Goal: Task Accomplishment & Management: Use online tool/utility

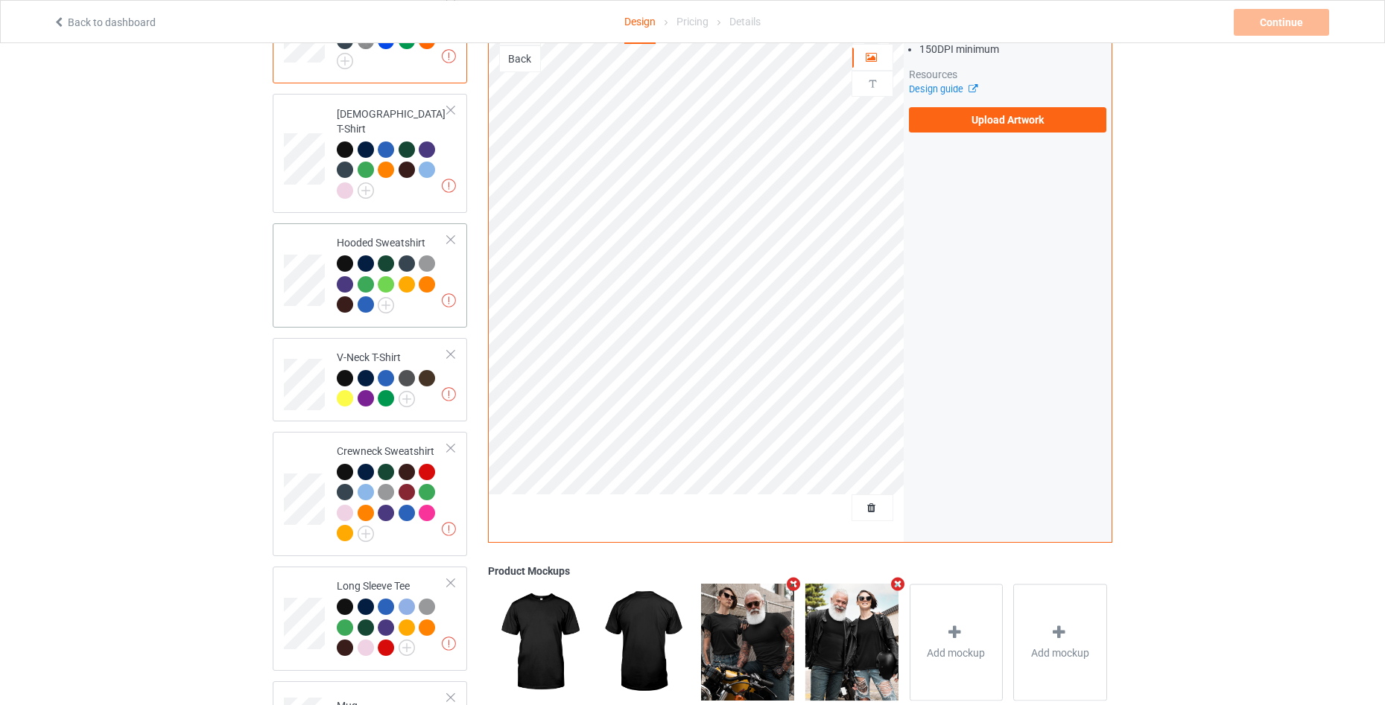
scroll to position [342, 0]
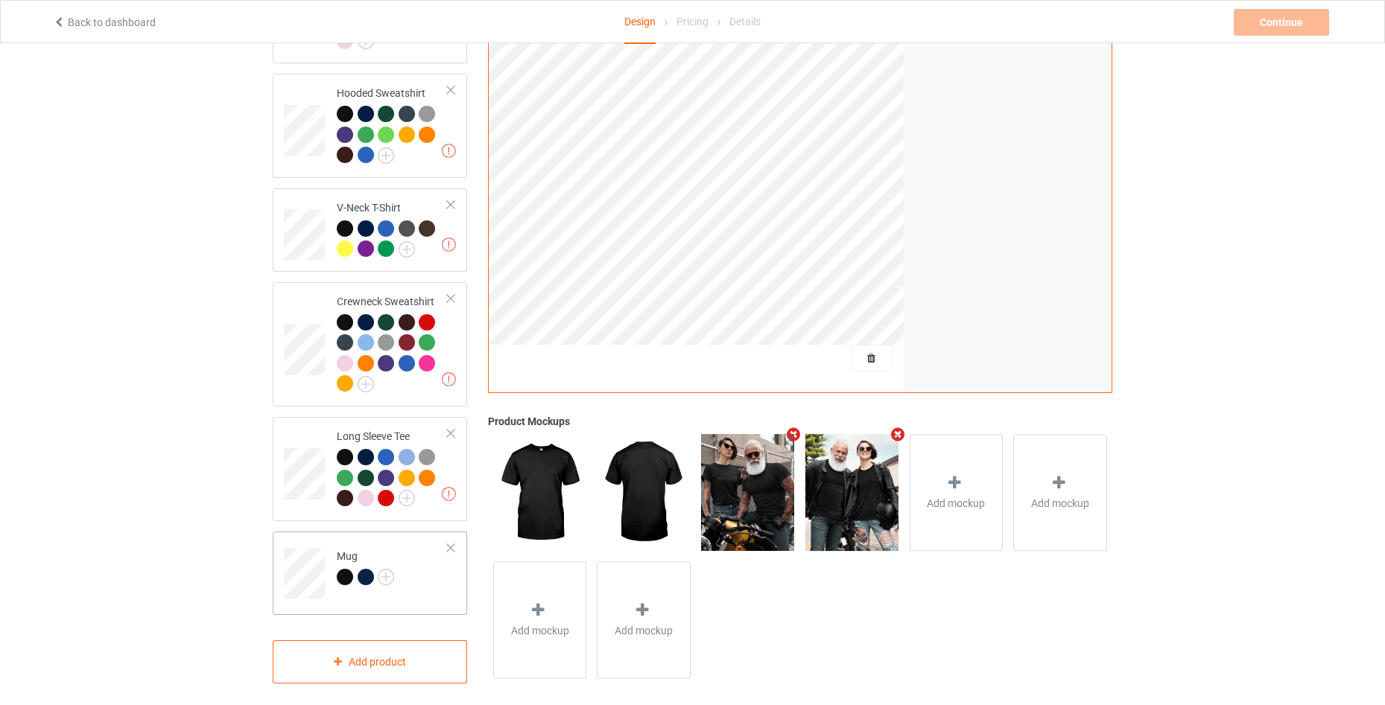
click at [447, 543] on div at bounding box center [450, 548] width 10 height 10
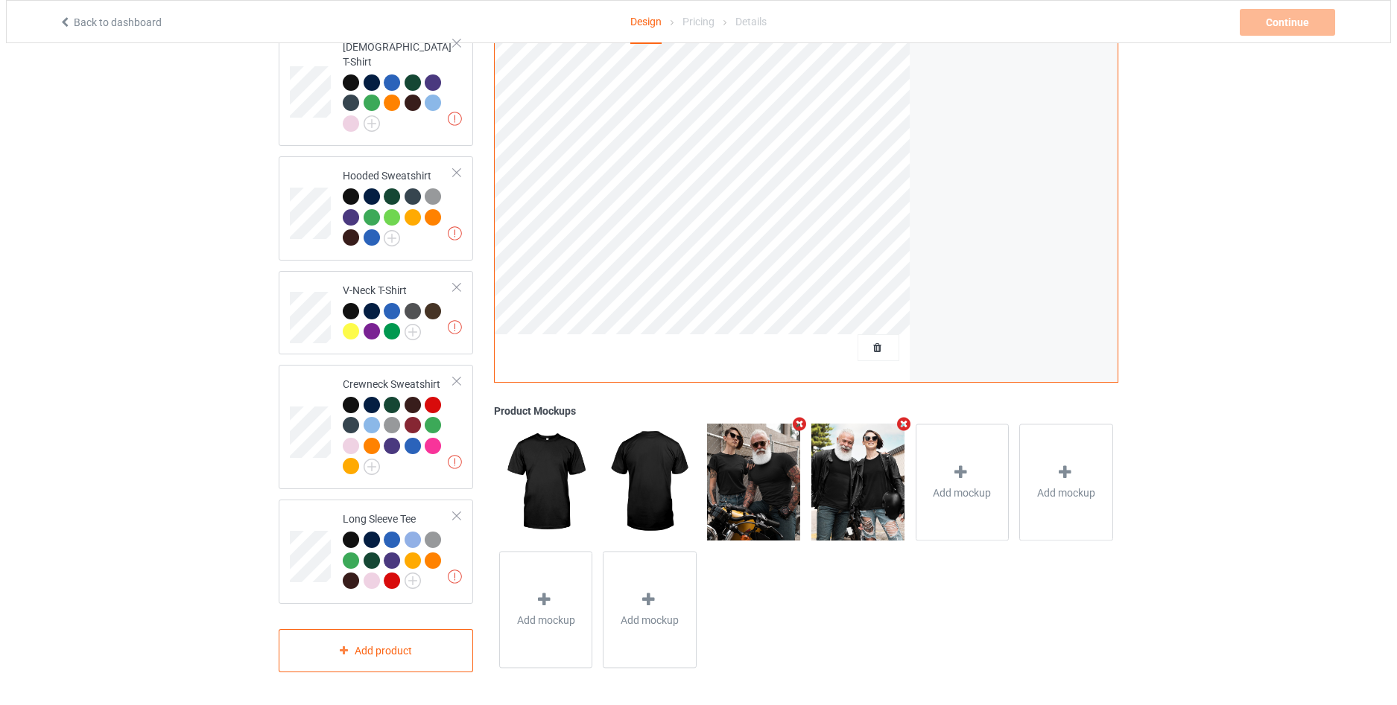
scroll to position [0, 0]
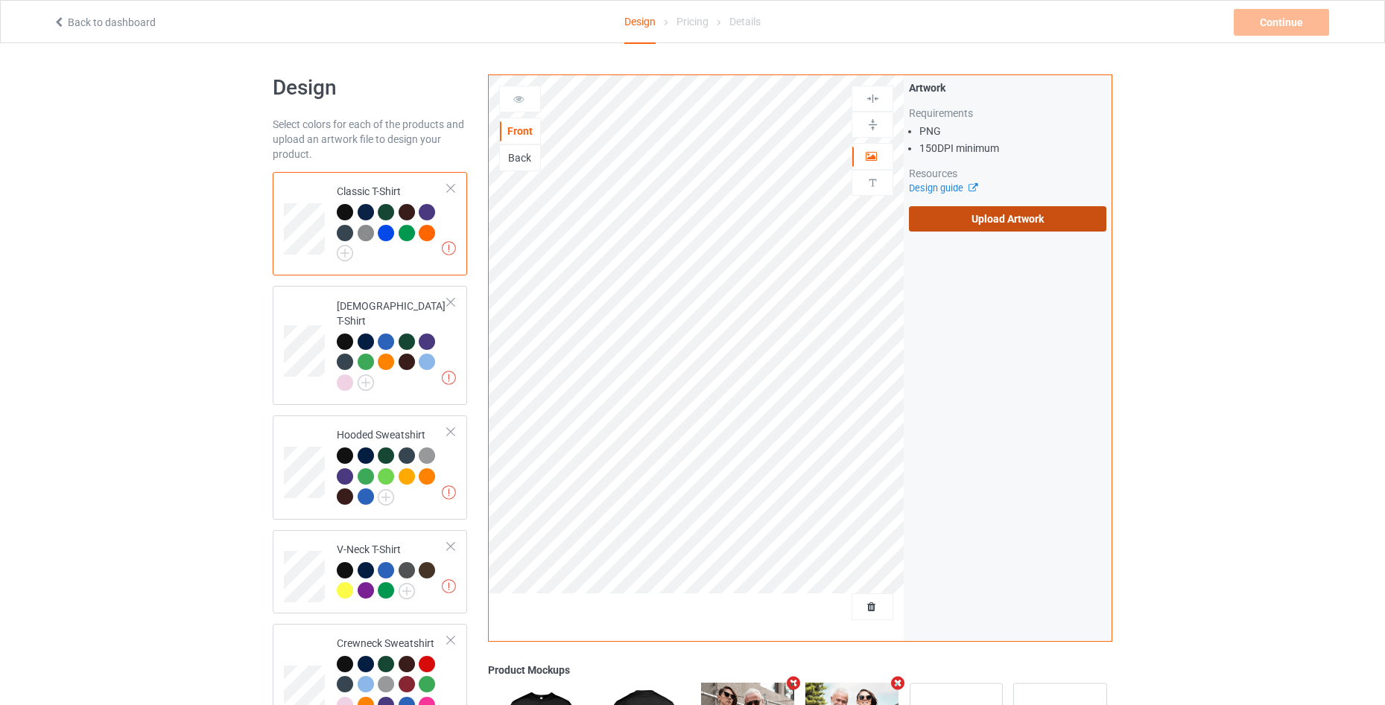
click at [1013, 216] on label "Upload Artwork" at bounding box center [1007, 218] width 197 height 25
click at [0, 0] on input "Upload Artwork" at bounding box center [0, 0] width 0 height 0
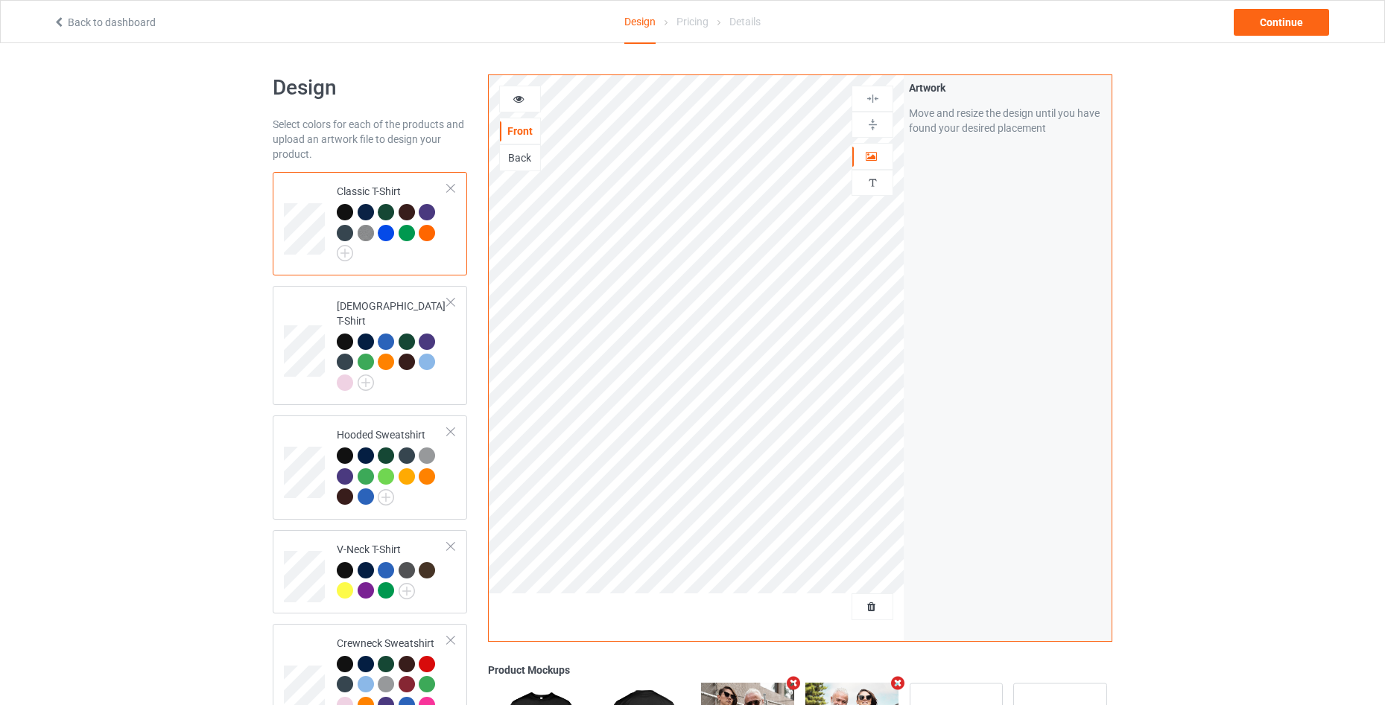
click at [512, 106] on div at bounding box center [520, 99] width 40 height 15
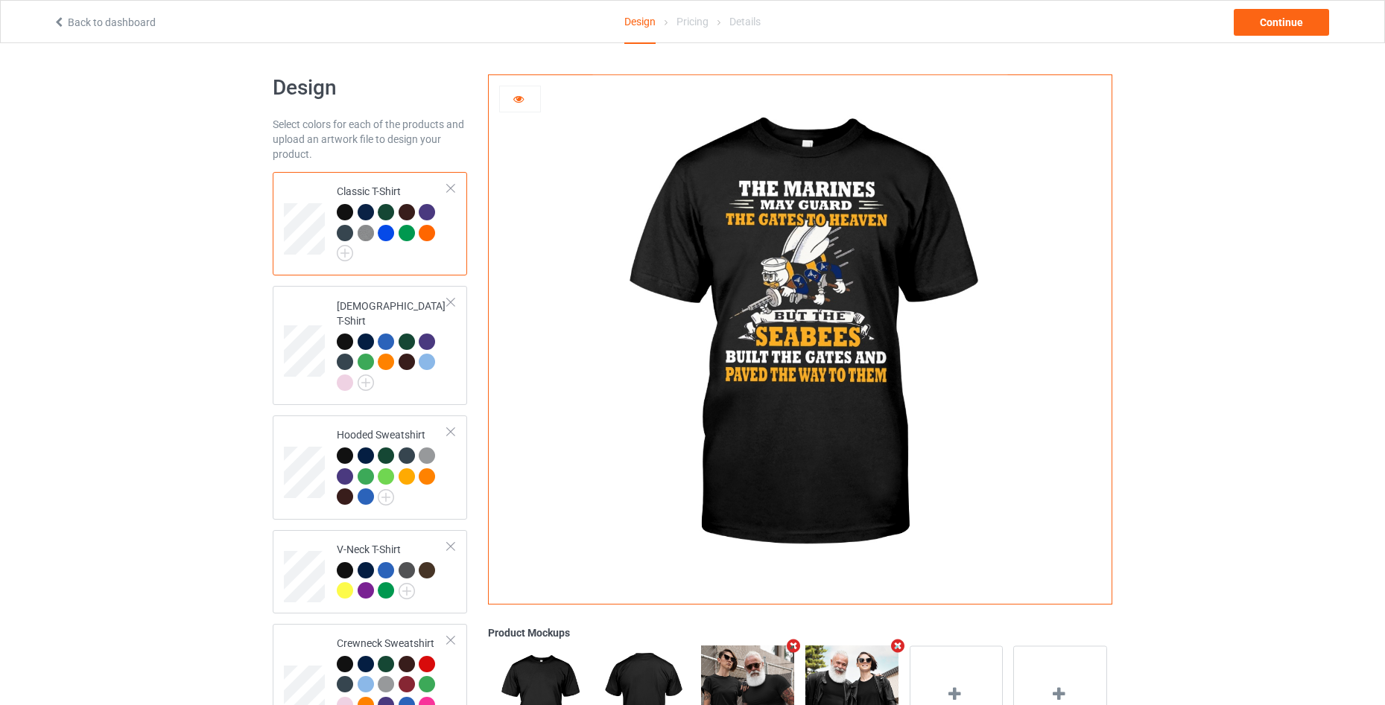
click at [367, 211] on div at bounding box center [366, 212] width 16 height 16
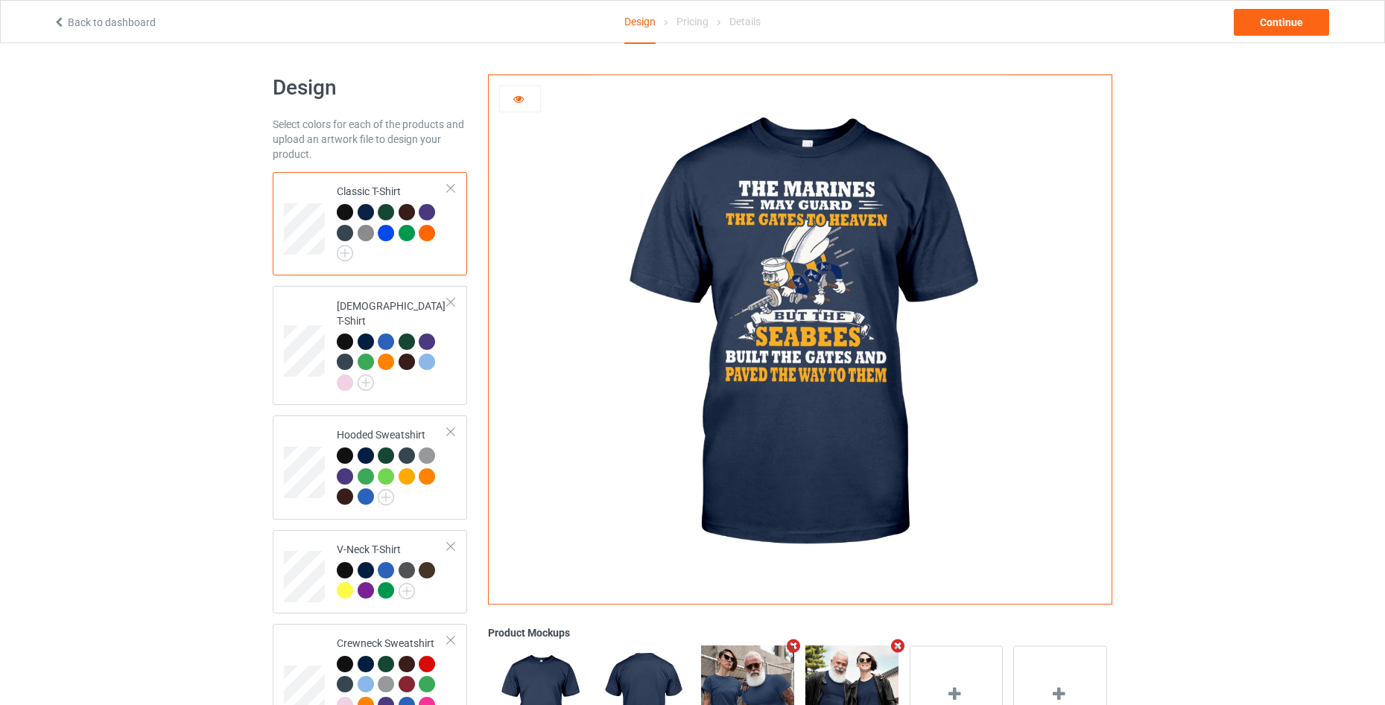
click at [369, 228] on img at bounding box center [366, 233] width 16 height 16
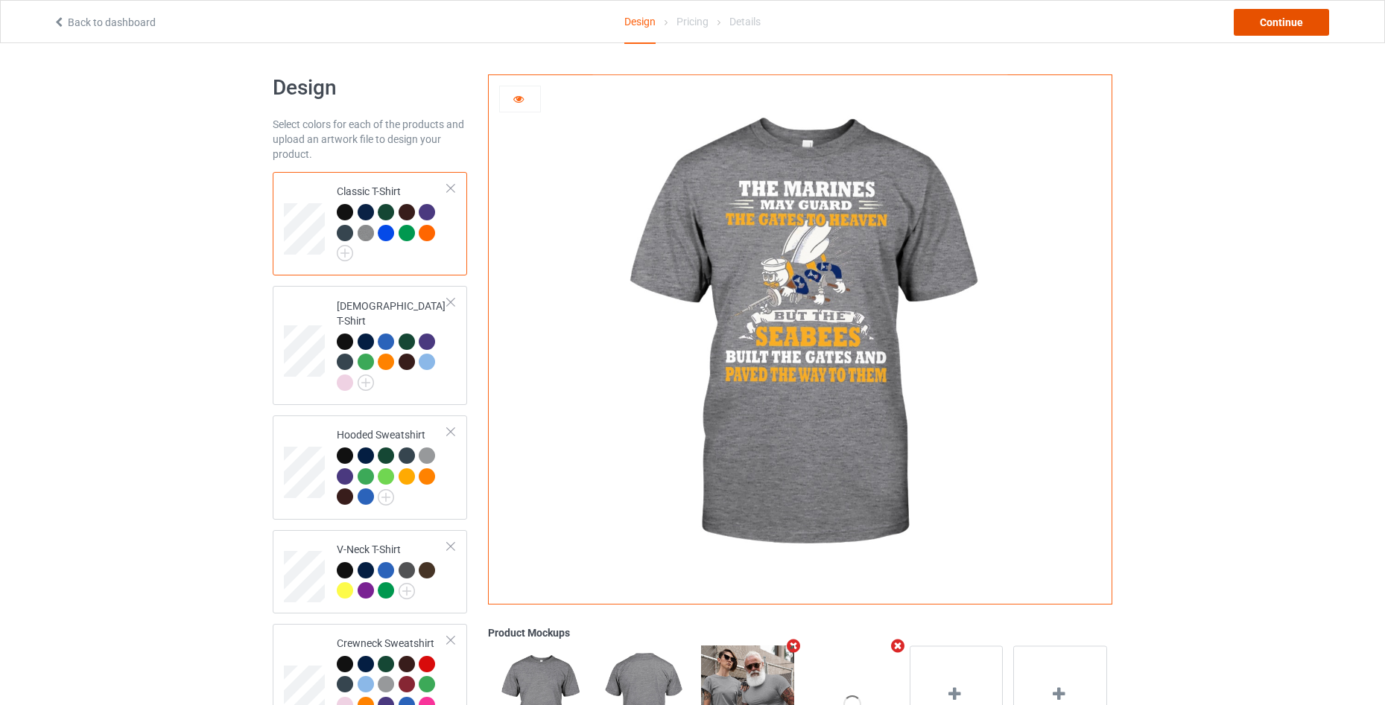
click at [1263, 28] on div "Continue" at bounding box center [1281, 22] width 95 height 27
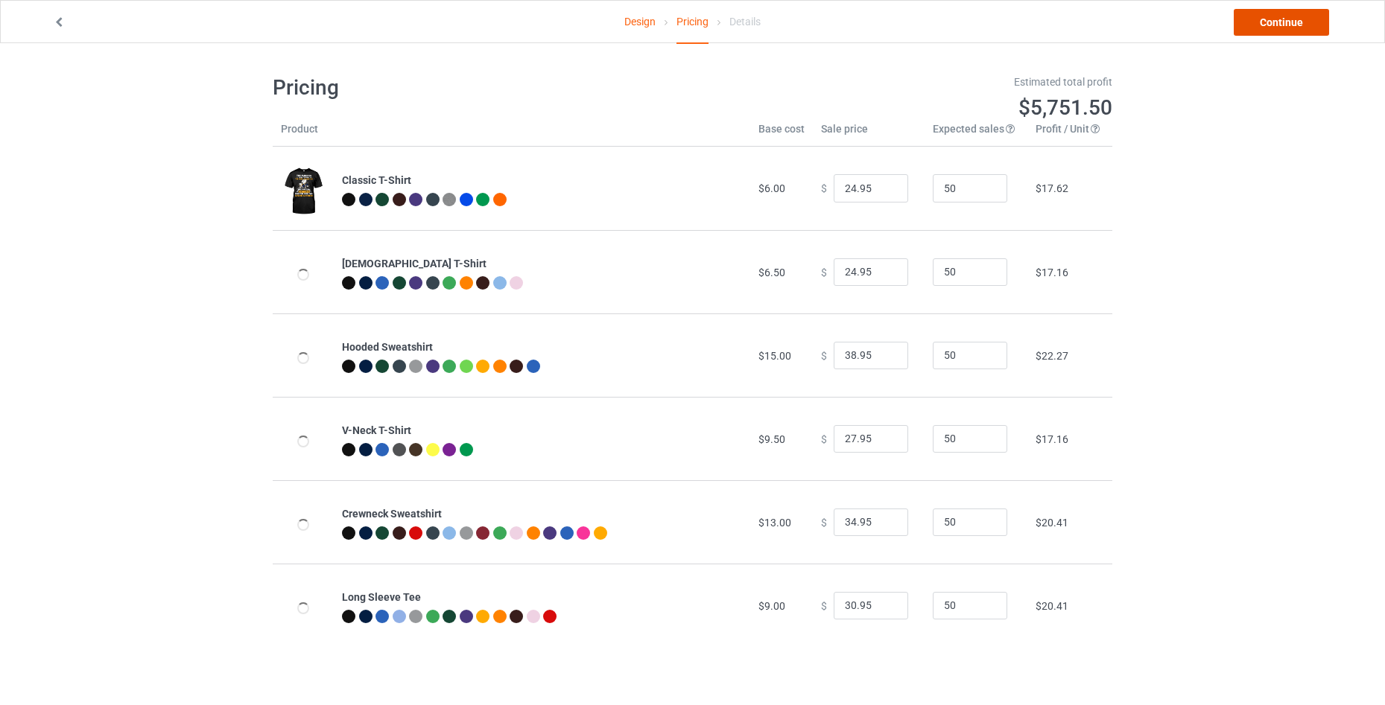
click at [1263, 28] on link "Continue" at bounding box center [1281, 22] width 95 height 27
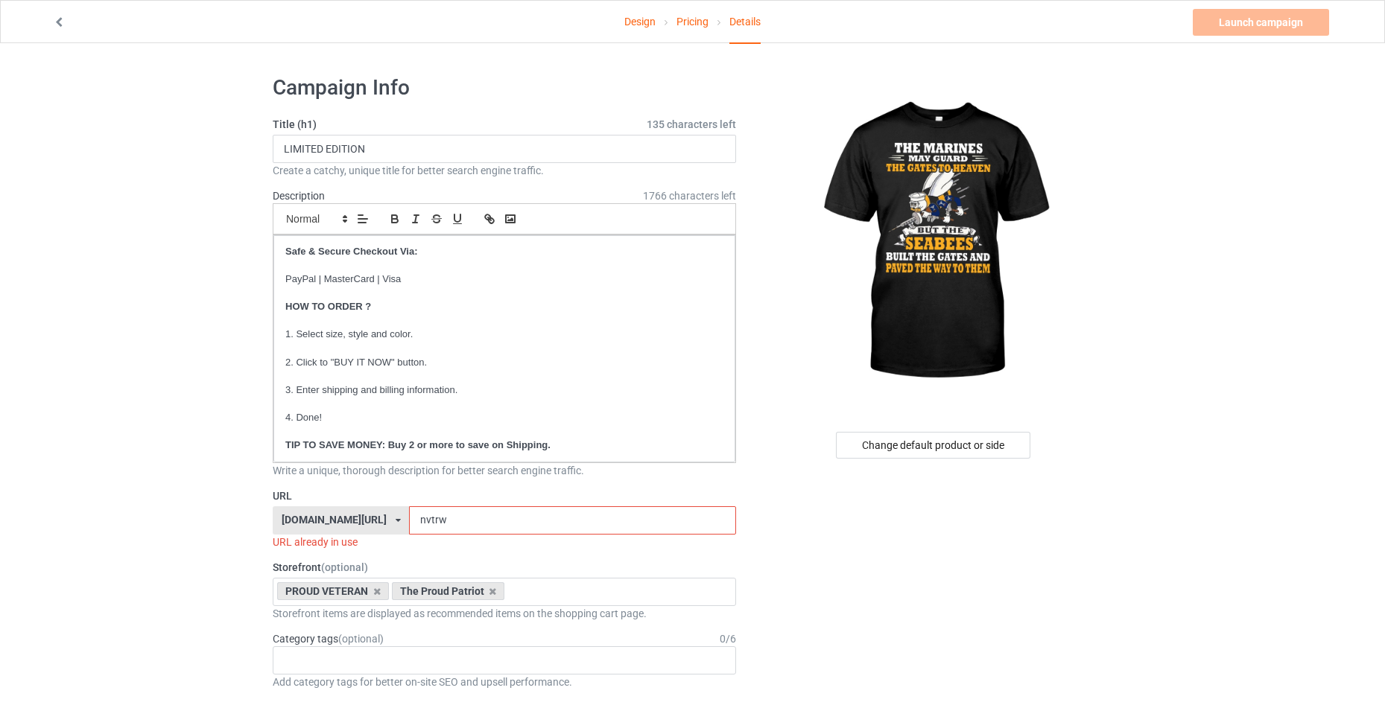
click at [472, 524] on input "nvtrw" at bounding box center [572, 521] width 326 height 28
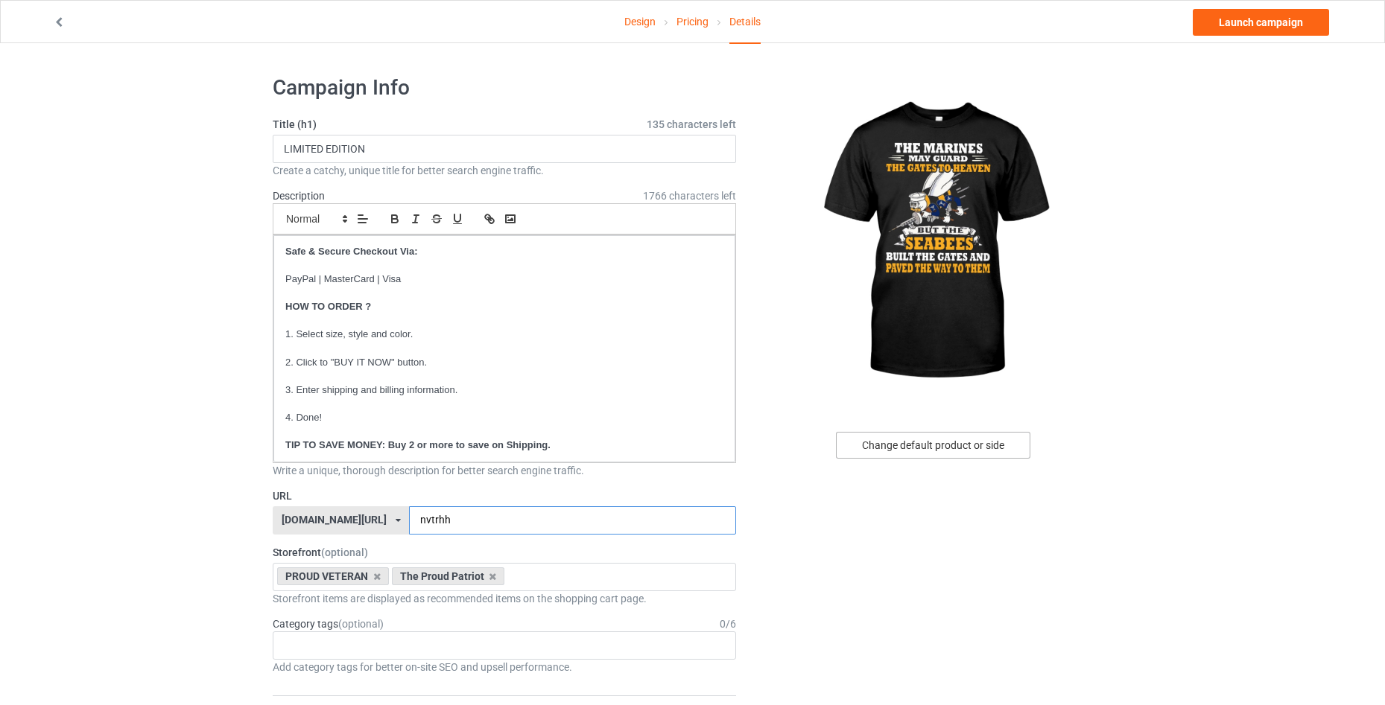
type input "nvtrhh"
click at [989, 451] on div "Change default product or side" at bounding box center [933, 445] width 194 height 27
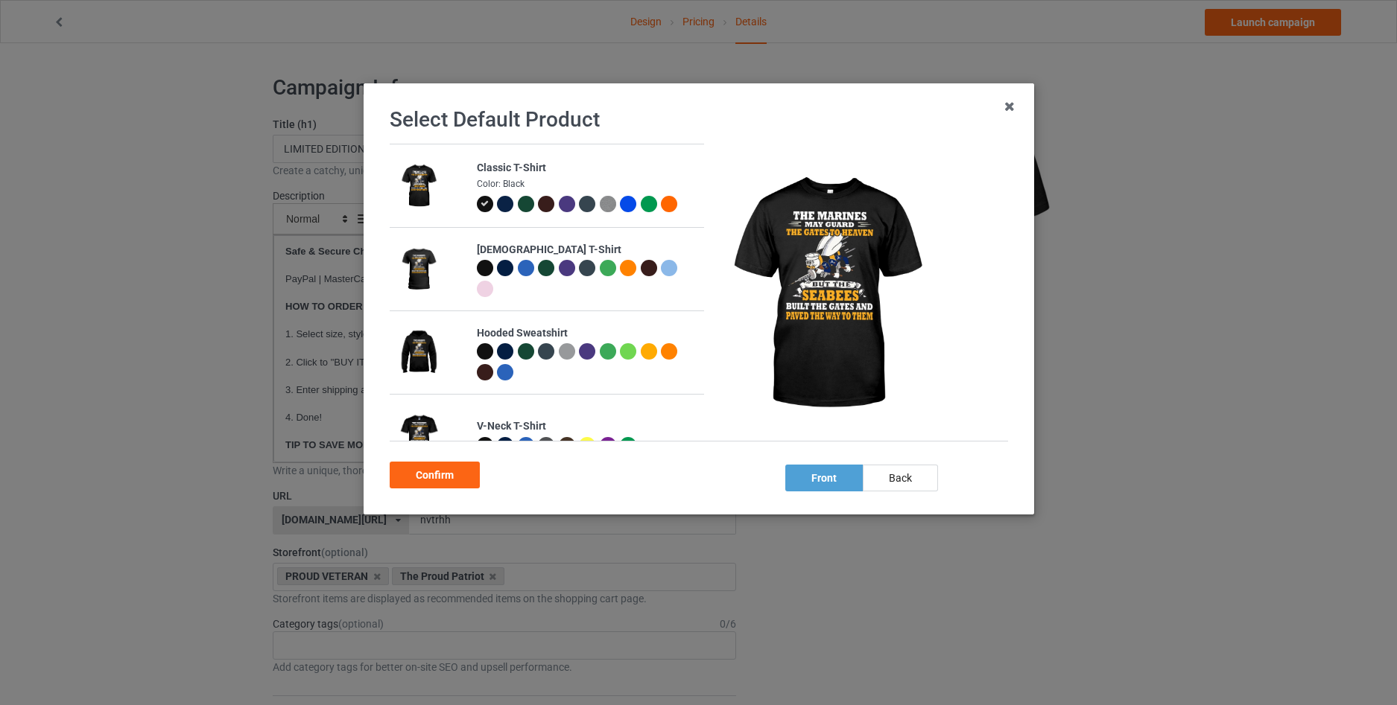
click at [500, 203] on div at bounding box center [505, 204] width 16 height 16
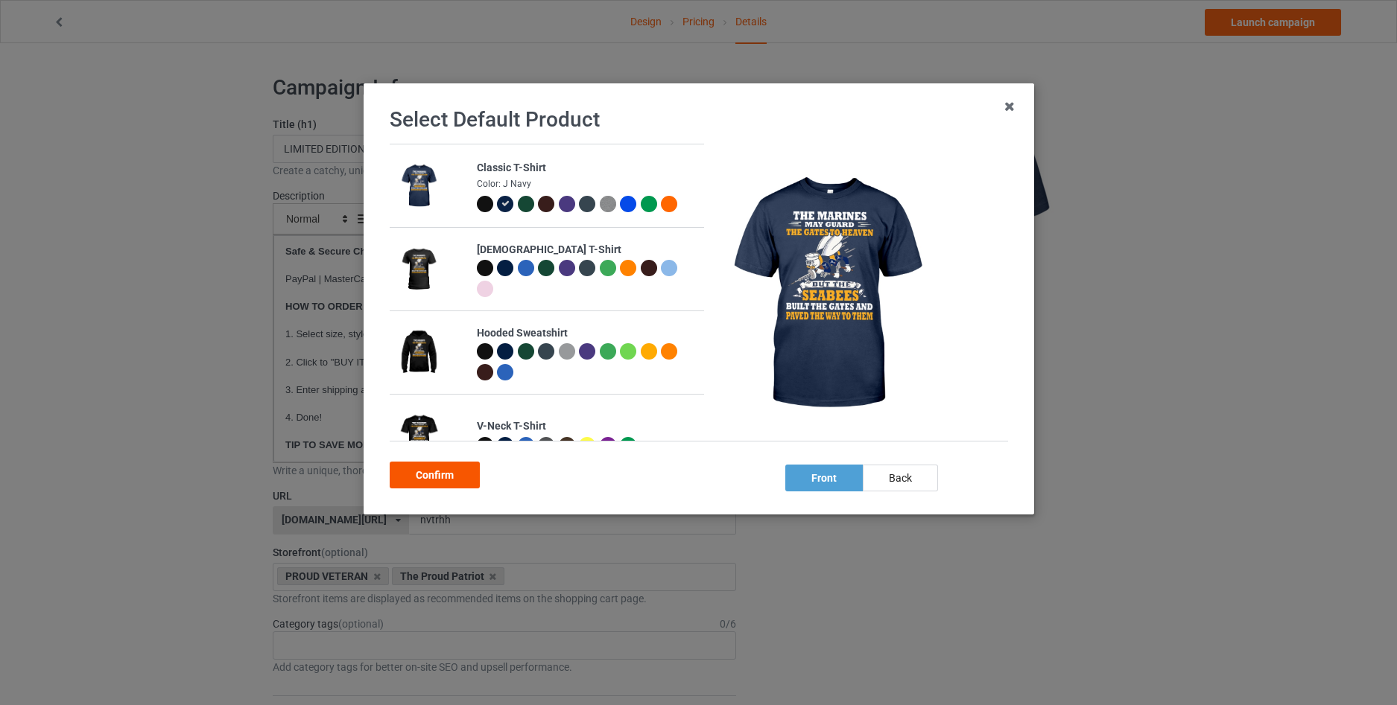
click at [440, 479] on div "Confirm" at bounding box center [435, 475] width 90 height 27
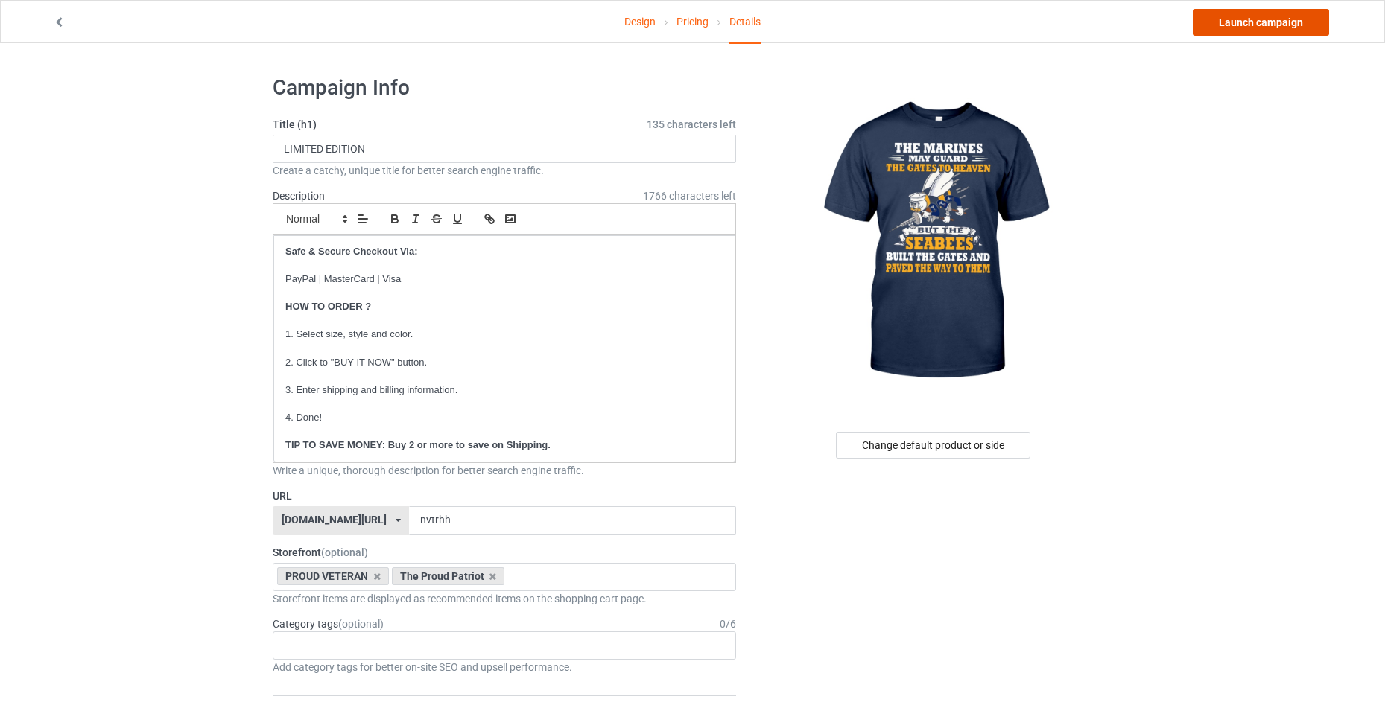
click at [1252, 28] on link "Launch campaign" at bounding box center [1261, 22] width 136 height 27
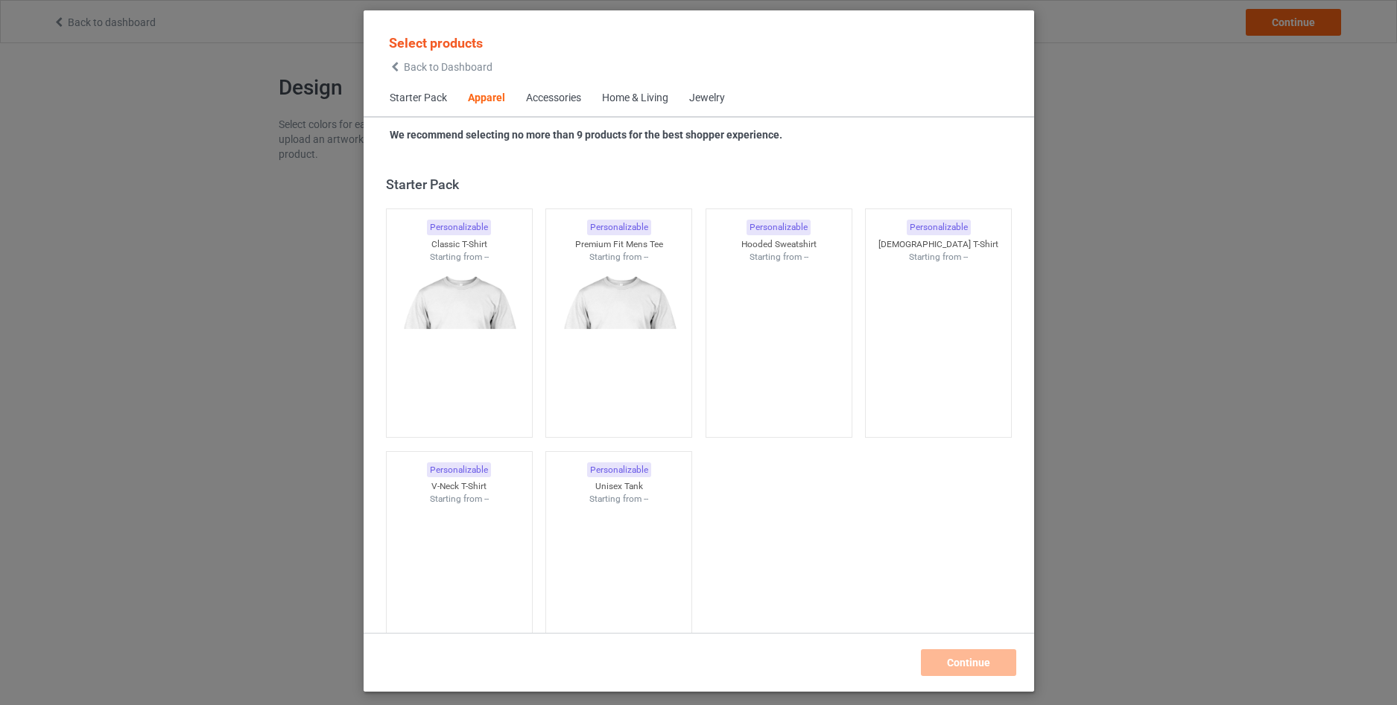
scroll to position [555, 0]
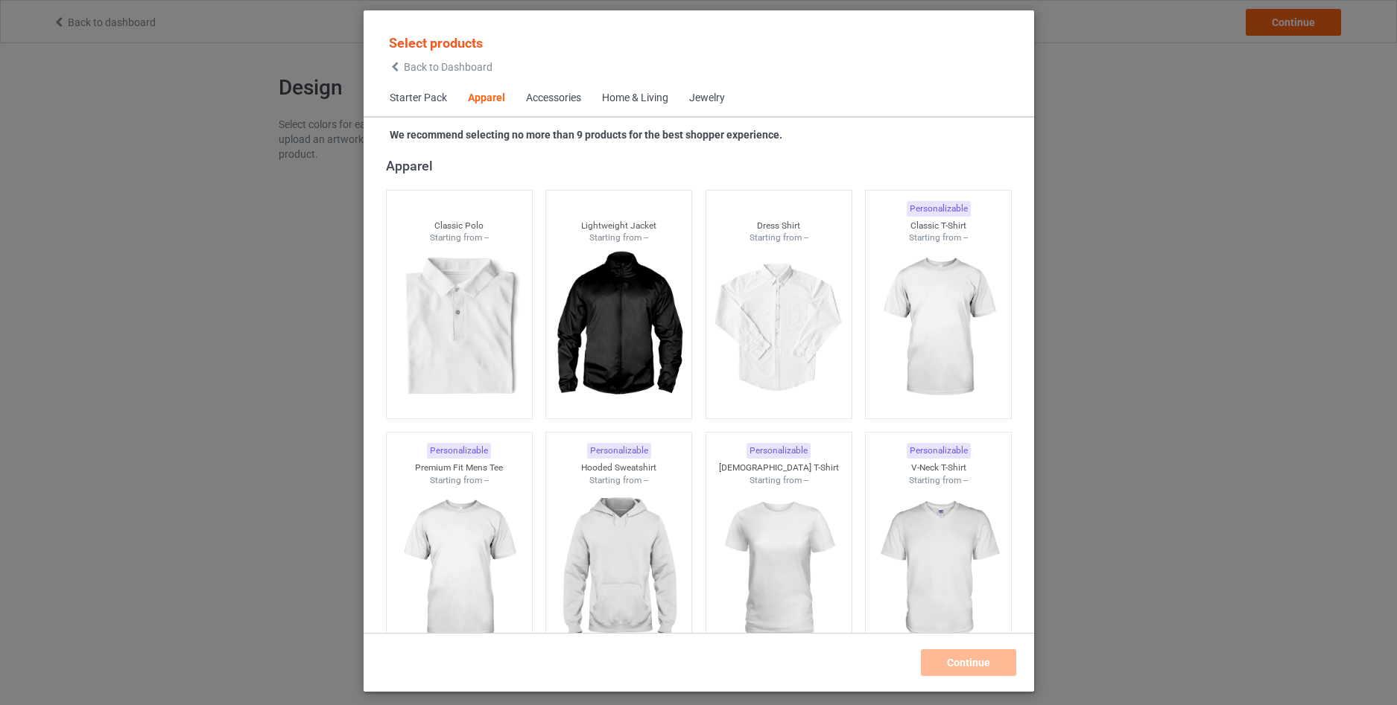
click at [407, 66] on span "Back to Dashboard" at bounding box center [448, 67] width 89 height 12
